Goal: Task Accomplishment & Management: Complete application form

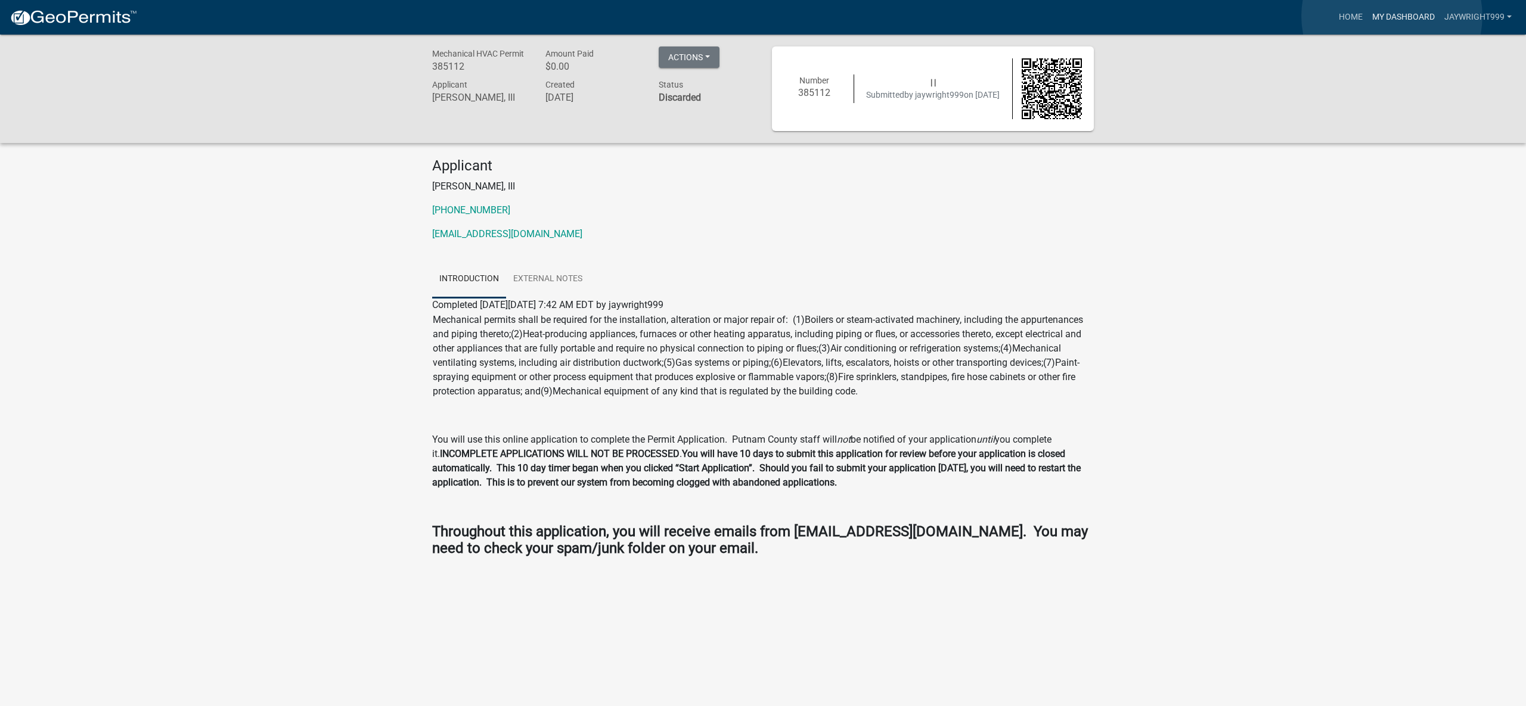
click at [1392, 16] on link "My Dashboard" at bounding box center [1403, 17] width 72 height 23
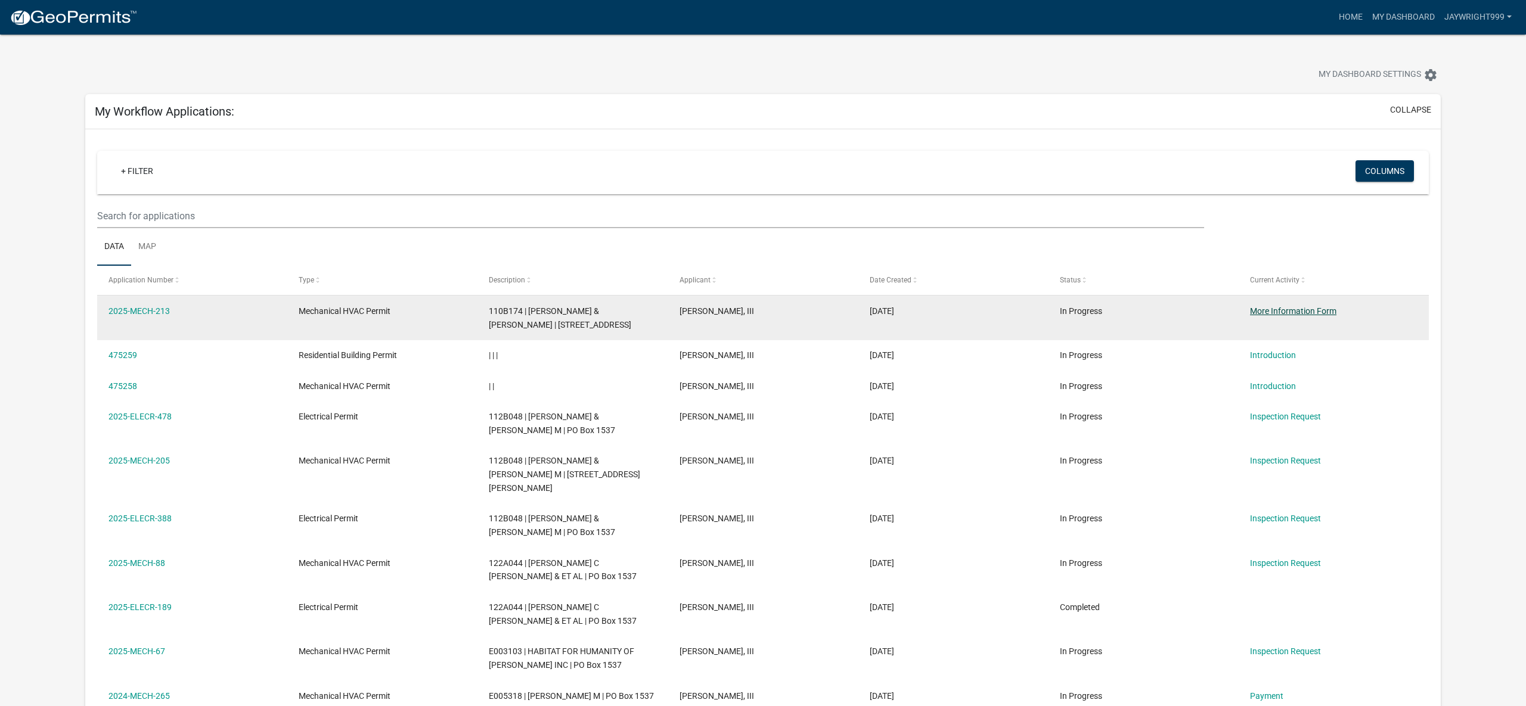
click at [1293, 312] on link "More Information Form" at bounding box center [1293, 311] width 86 height 10
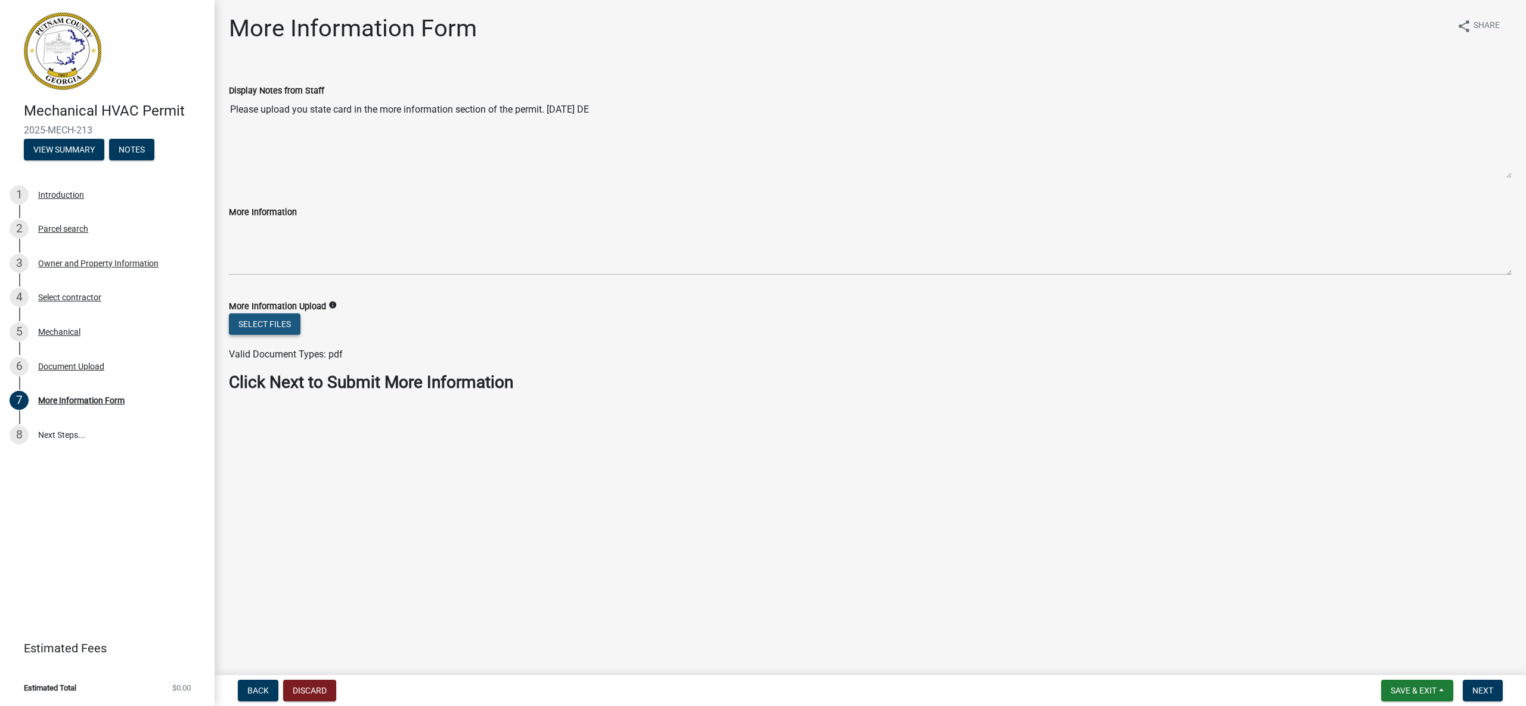
click at [281, 327] on button "Select files" at bounding box center [265, 323] width 72 height 21
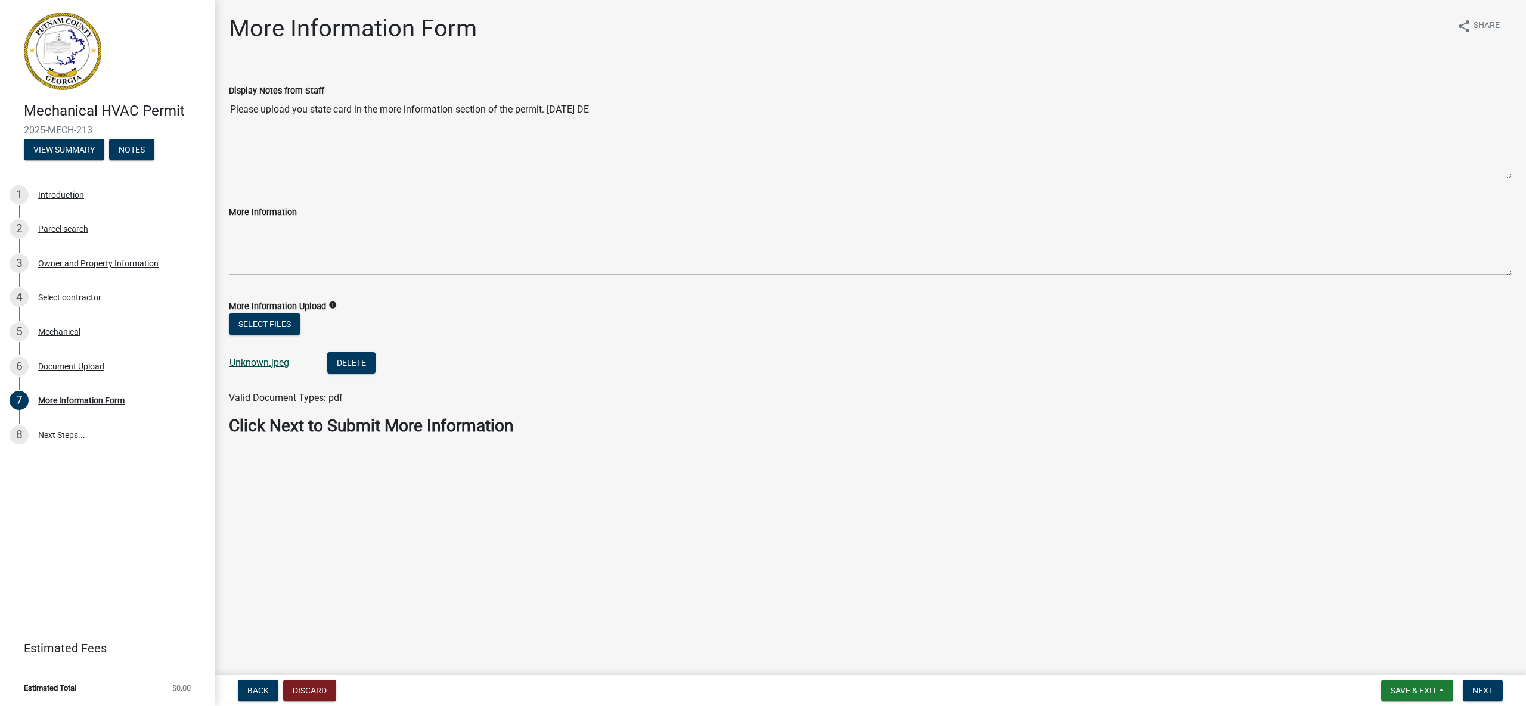
click at [253, 365] on link "Unknown.jpeg" at bounding box center [259, 362] width 60 height 11
click at [1479, 687] on span "Next" at bounding box center [1482, 691] width 21 height 10
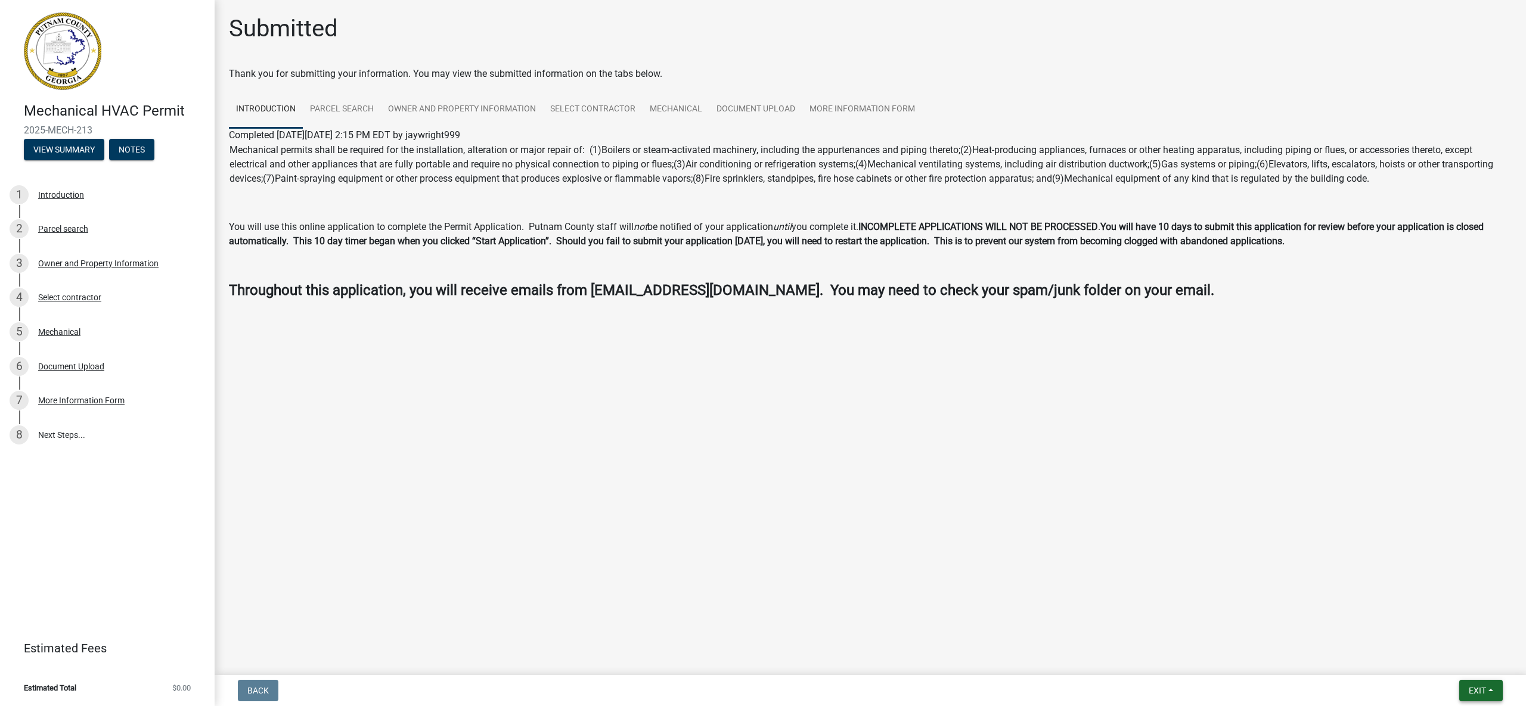
click at [1477, 688] on span "Exit" at bounding box center [1476, 691] width 17 height 10
click at [1426, 664] on button "Save & Exit" at bounding box center [1455, 659] width 95 height 29
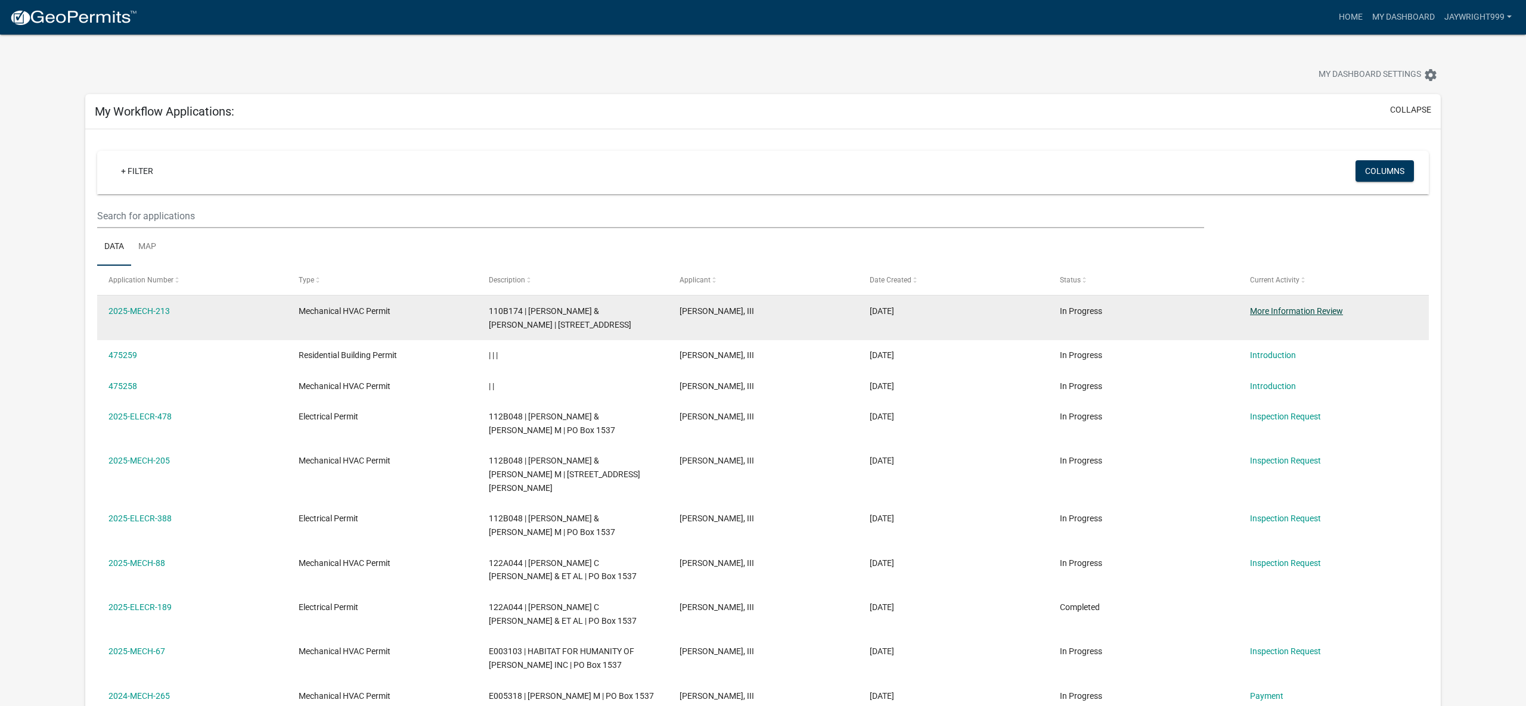
click at [1328, 311] on link "More Information Review" at bounding box center [1296, 311] width 93 height 10
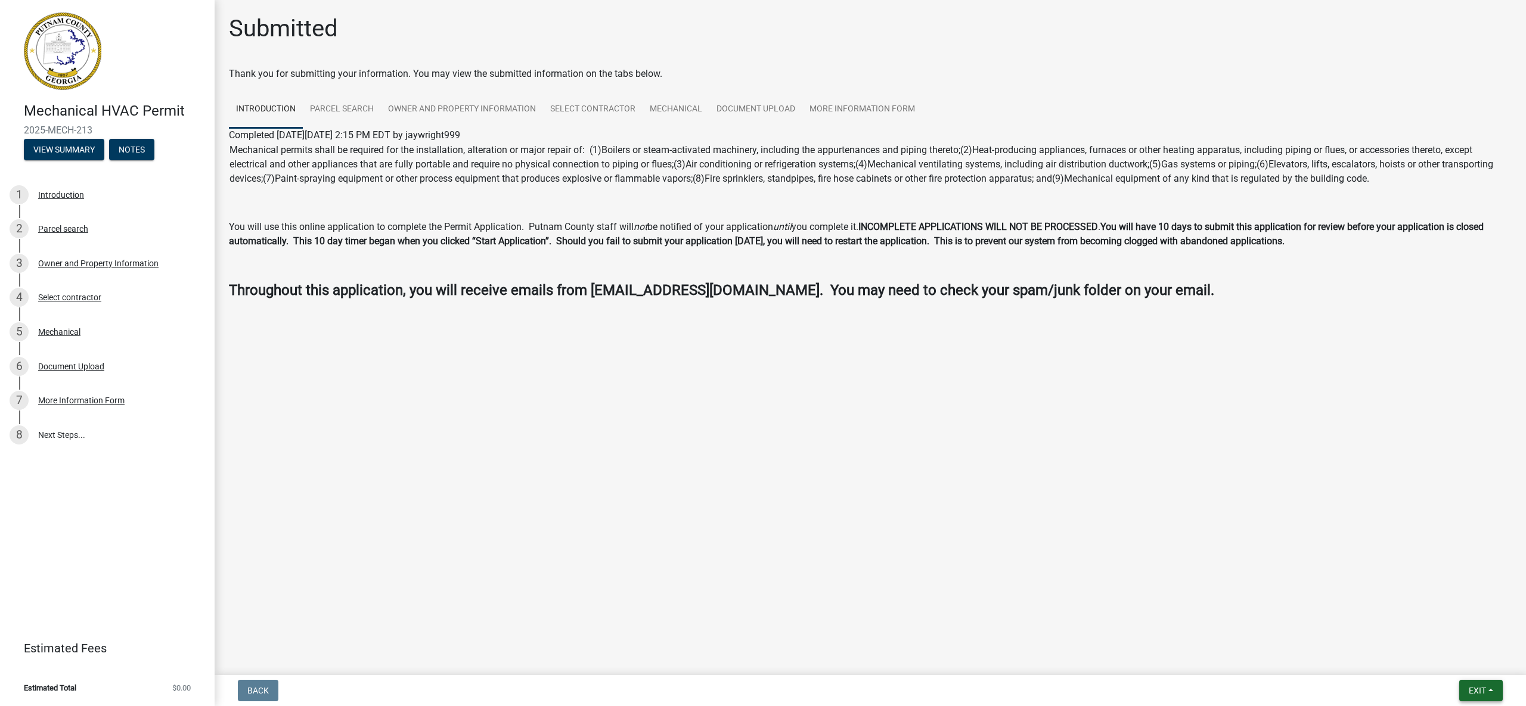
click at [1487, 692] on button "Exit" at bounding box center [1481, 690] width 44 height 21
click at [1458, 661] on button "Save & Exit" at bounding box center [1455, 659] width 95 height 29
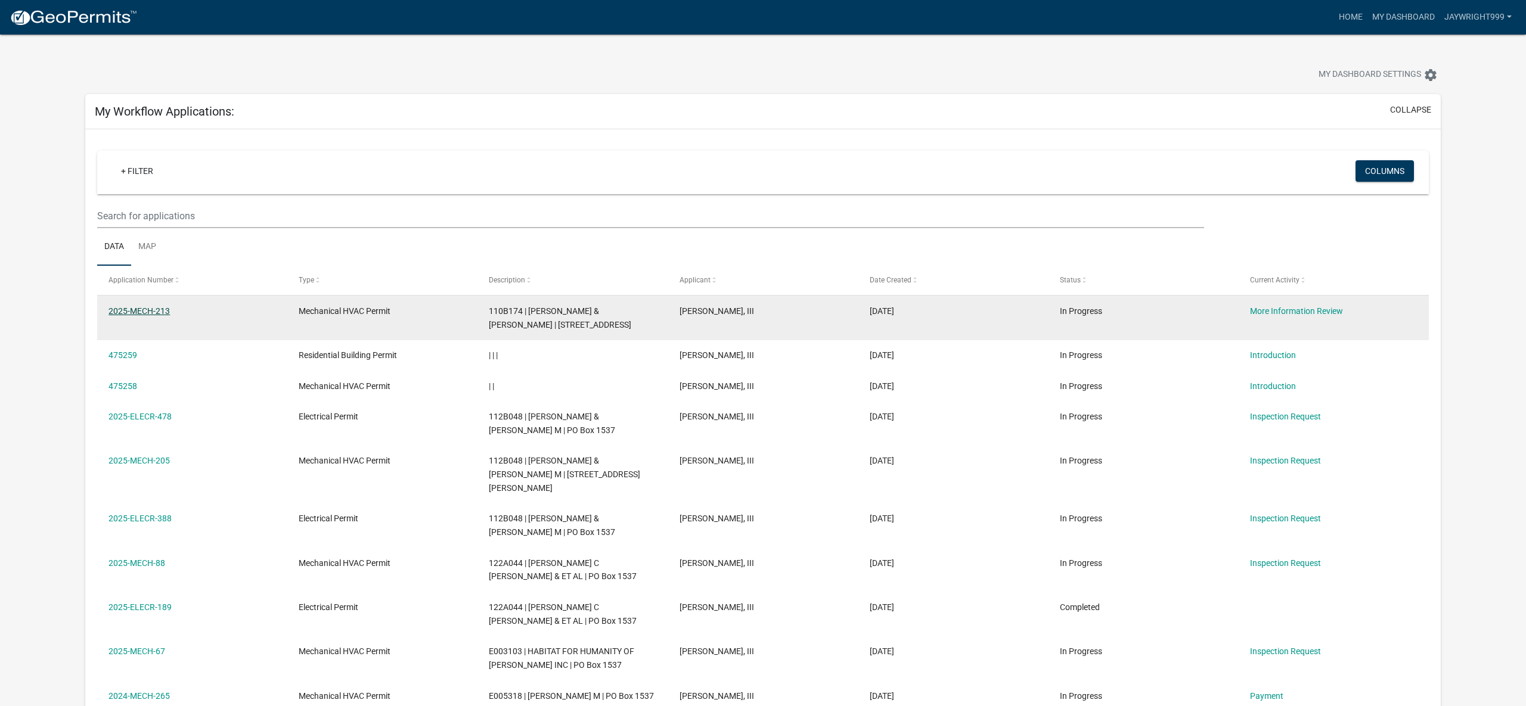
click at [163, 312] on link "2025-MECH-213" at bounding box center [138, 311] width 61 height 10
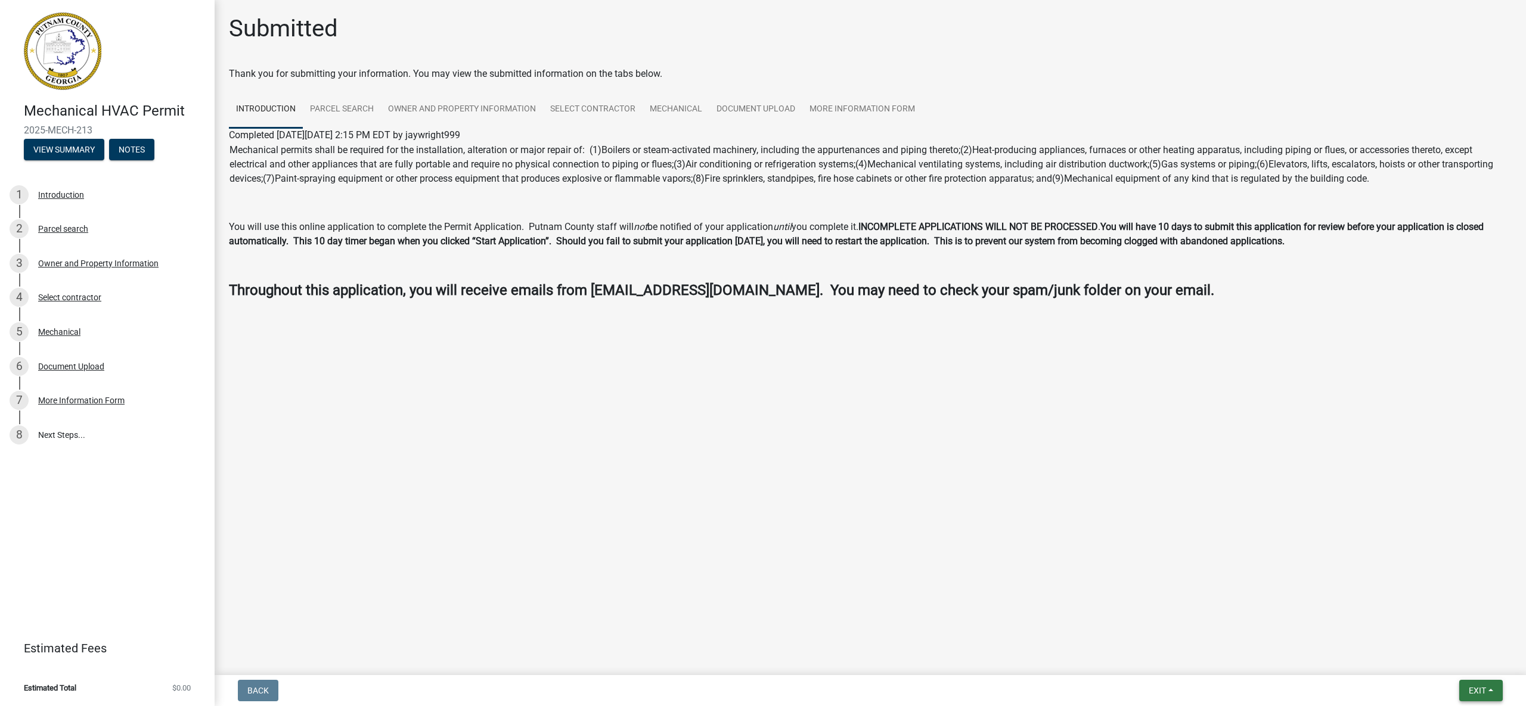
click at [1476, 687] on span "Exit" at bounding box center [1476, 691] width 17 height 10
click at [1463, 664] on button "Save & Exit" at bounding box center [1455, 659] width 95 height 29
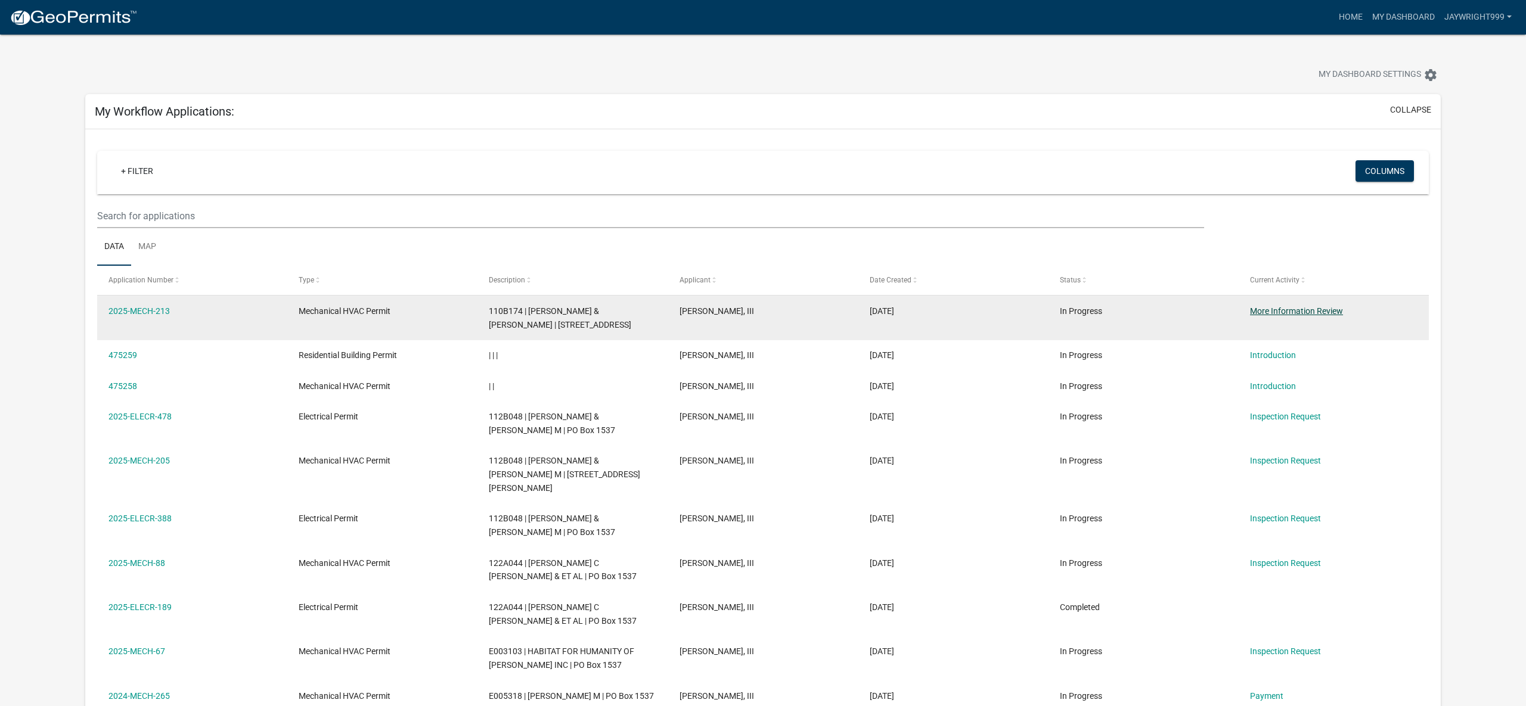
click at [1302, 310] on link "More Information Review" at bounding box center [1296, 311] width 93 height 10
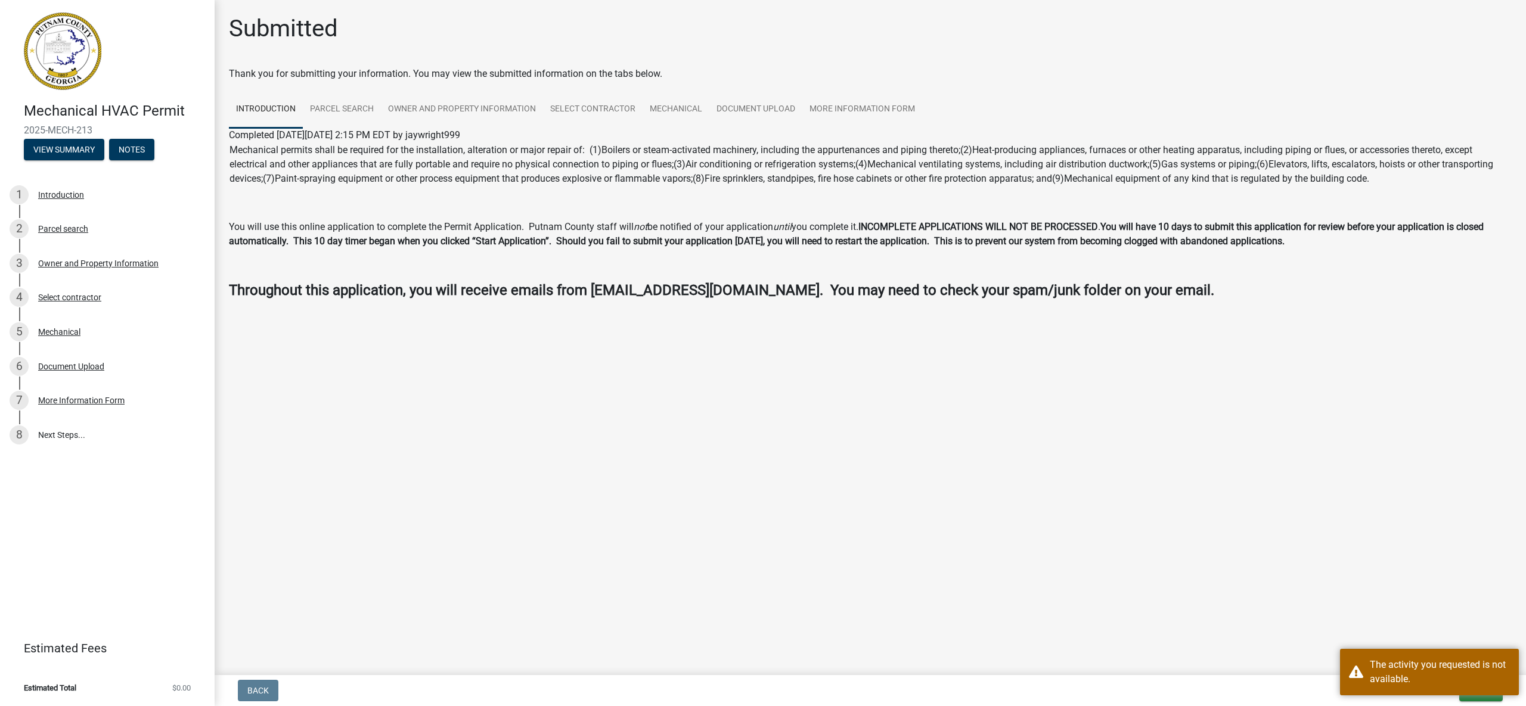
click at [1237, 633] on main "Submitted Thank you for submitting your information. You may view the submitted…" at bounding box center [870, 335] width 1311 height 670
click at [1486, 687] on button "Exit" at bounding box center [1481, 690] width 44 height 21
click at [1444, 661] on button "Save & Exit" at bounding box center [1455, 659] width 95 height 29
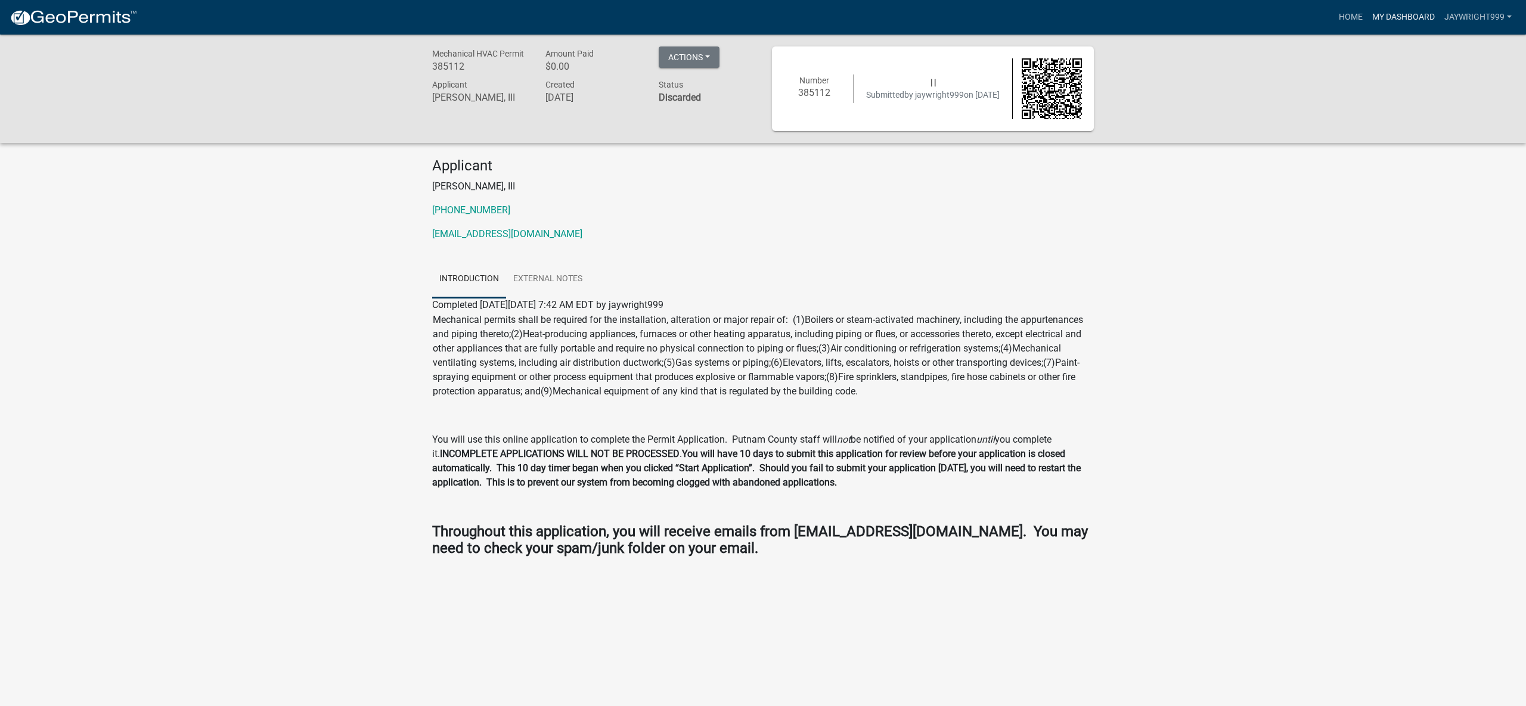
click at [1414, 15] on link "My Dashboard" at bounding box center [1403, 17] width 72 height 23
